Goal: Transaction & Acquisition: Book appointment/travel/reservation

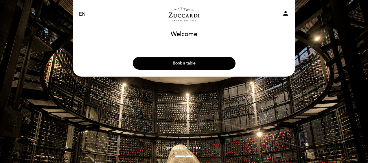
click at [170, 63] on button "Book a table" at bounding box center [184, 63] width 103 height 13
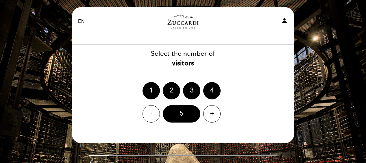
click at [171, 88] on div "2" at bounding box center [171, 90] width 17 height 17
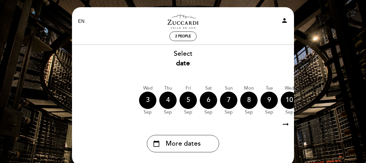
click at [287, 123] on icon "arrow_right_alt" at bounding box center [285, 124] width 9 height 12
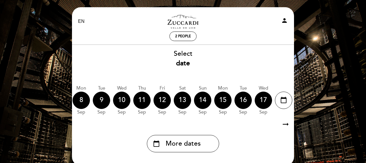
scroll to position [0, 169]
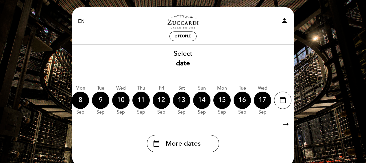
click at [287, 123] on icon "arrow_right_alt" at bounding box center [285, 124] width 9 height 12
click at [284, 100] on icon "calendar_today" at bounding box center [282, 100] width 7 height 10
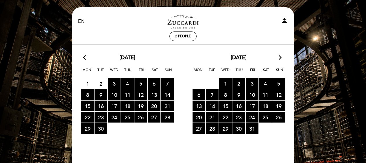
click at [102, 127] on span "30 RESERVATIONS AVAILABLE" at bounding box center [101, 128] width 13 height 11
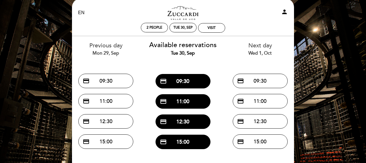
scroll to position [0, 0]
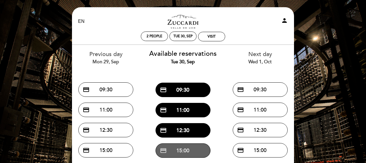
click at [184, 148] on button "credit_card 15:00" at bounding box center [183, 150] width 55 height 14
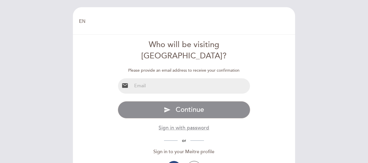
click at [142, 79] on input "email" at bounding box center [191, 85] width 118 height 15
type input "[EMAIL_ADDRESS][DOMAIN_NAME]"
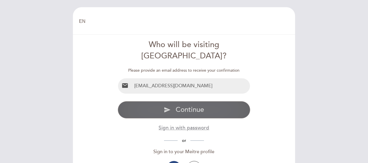
click at [206, 101] on button "send Continue" at bounding box center [184, 109] width 133 height 17
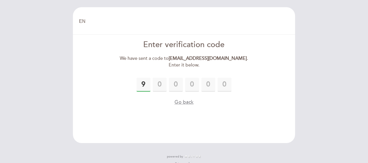
type input "9"
type input "0"
type input "5"
type input "4"
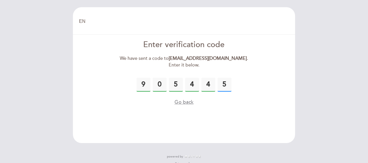
type input "5"
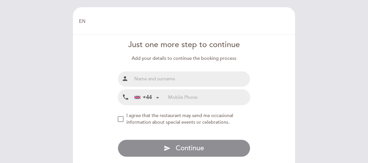
click at [158, 79] on input "text" at bounding box center [191, 78] width 118 height 15
type input "Alex Vermaak"
click at [172, 98] on input "tel" at bounding box center [209, 97] width 82 height 15
type input "7917185986"
drag, startPoint x: 120, startPoint y: 119, endPoint x: 123, endPoint y: 120, distance: 2.9
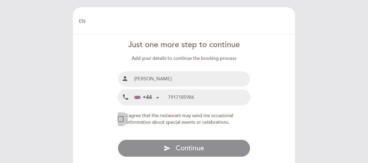
click at [120, 119] on div "NEW_MODAL_AGREE_RESTAURANT_SEND_OCCASIONAL_INFO" at bounding box center [121, 119] width 6 height 6
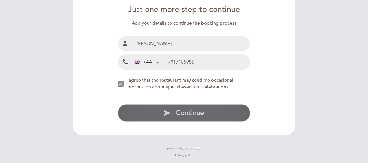
scroll to position [35, 0]
click at [192, 110] on span "Continue" at bounding box center [190, 113] width 28 height 8
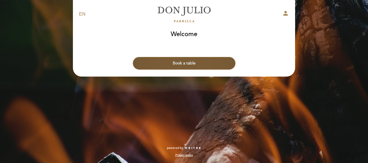
click at [197, 60] on button "Book a table" at bounding box center [184, 63] width 103 height 13
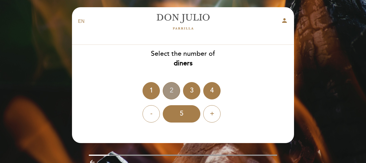
click at [169, 90] on div "2" at bounding box center [171, 90] width 17 height 17
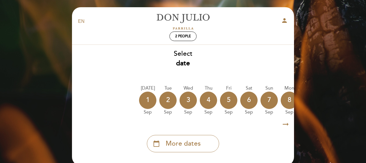
click at [287, 124] on icon "arrow_right_alt" at bounding box center [285, 124] width 9 height 12
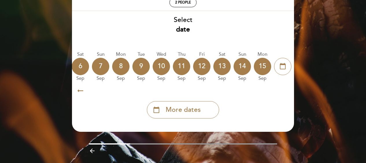
scroll to position [22, 0]
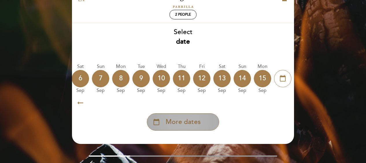
click at [200, 122] on span "More dates" at bounding box center [183, 122] width 35 height 10
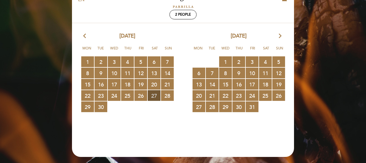
click at [154, 94] on span "27 RESERVATIONS AVAILABLE" at bounding box center [154, 95] width 13 height 11
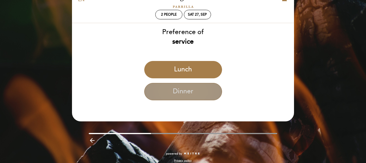
click at [195, 89] on button "Dinner" at bounding box center [183, 91] width 78 height 17
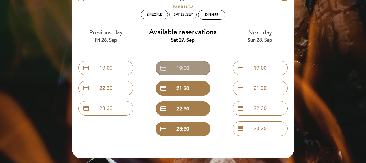
click at [192, 71] on button "credit_card 19:00" at bounding box center [183, 68] width 55 height 14
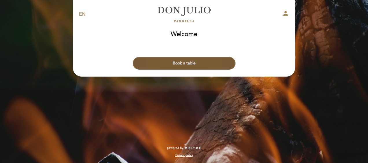
click at [188, 60] on button "Book a table" at bounding box center [184, 63] width 103 height 13
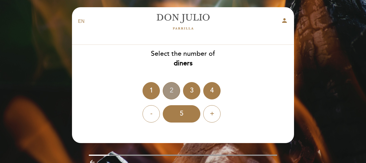
click at [172, 93] on div "2" at bounding box center [171, 90] width 17 height 17
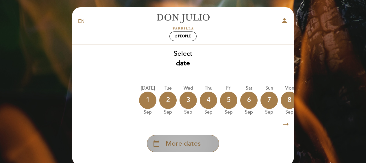
click at [204, 146] on div "calendar_today More dates" at bounding box center [183, 143] width 72 height 17
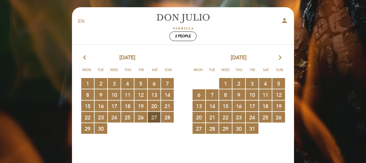
click at [152, 116] on span "27 RESERVATIONS AVAILABLE" at bounding box center [154, 117] width 13 height 11
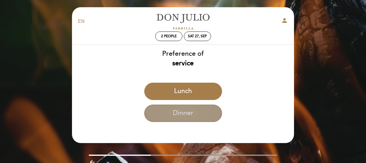
click at [197, 112] on button "Dinner" at bounding box center [183, 113] width 78 height 17
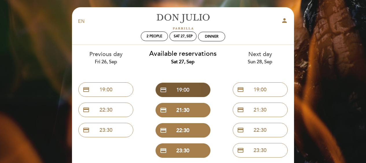
click at [192, 90] on button "credit_card 19:00" at bounding box center [183, 90] width 55 height 14
